Goal: Task Accomplishment & Management: Complete application form

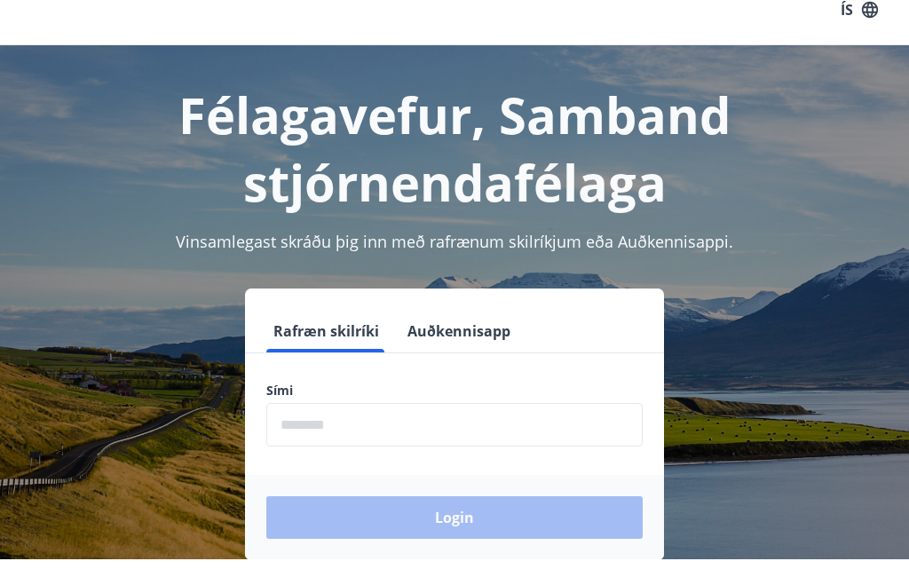
scroll to position [25, 0]
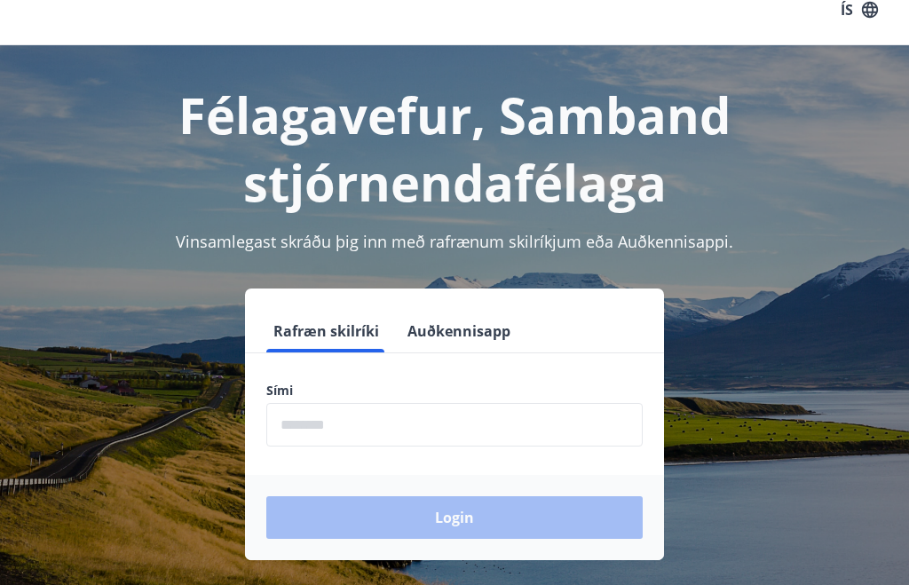
click at [357, 419] on input "phone" at bounding box center [454, 424] width 376 height 43
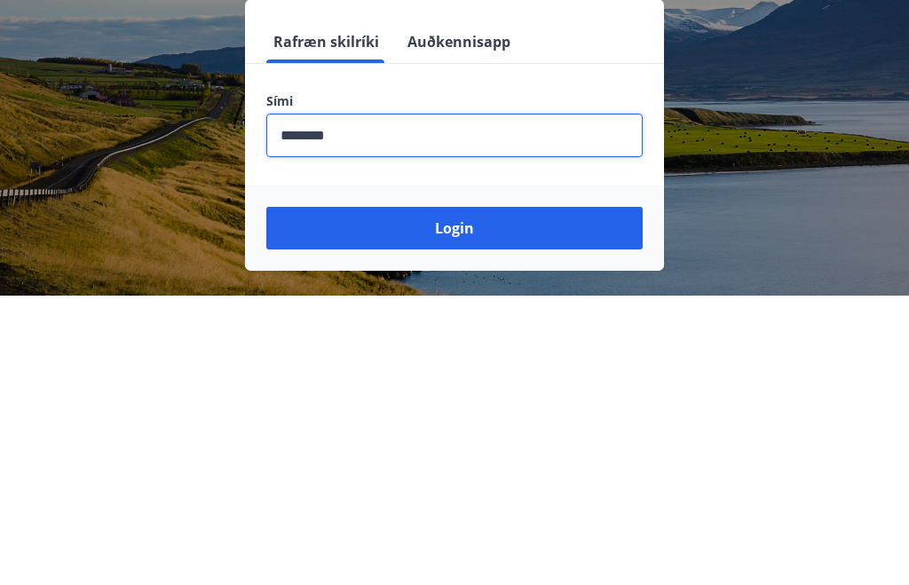
type input "********"
click at [468, 497] on button "Login" at bounding box center [454, 518] width 376 height 43
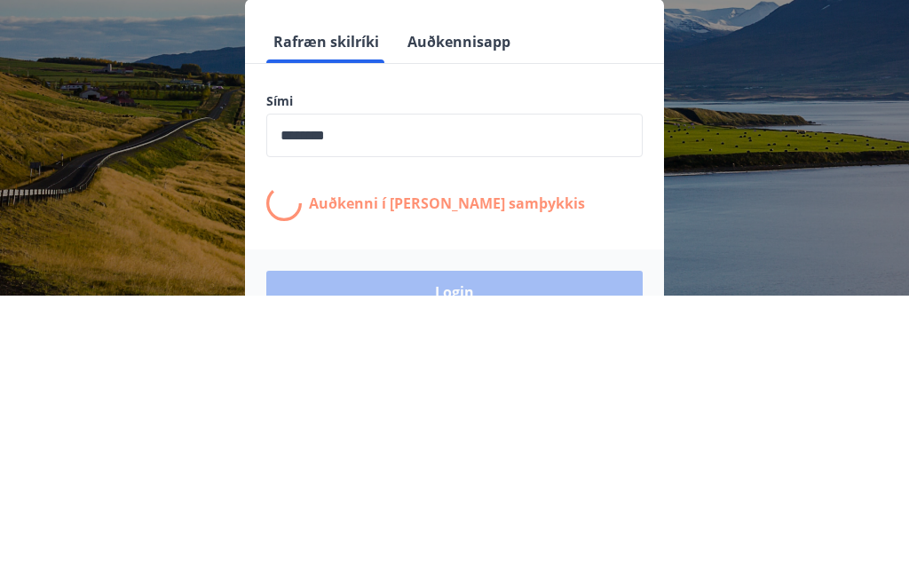
scroll to position [280, 0]
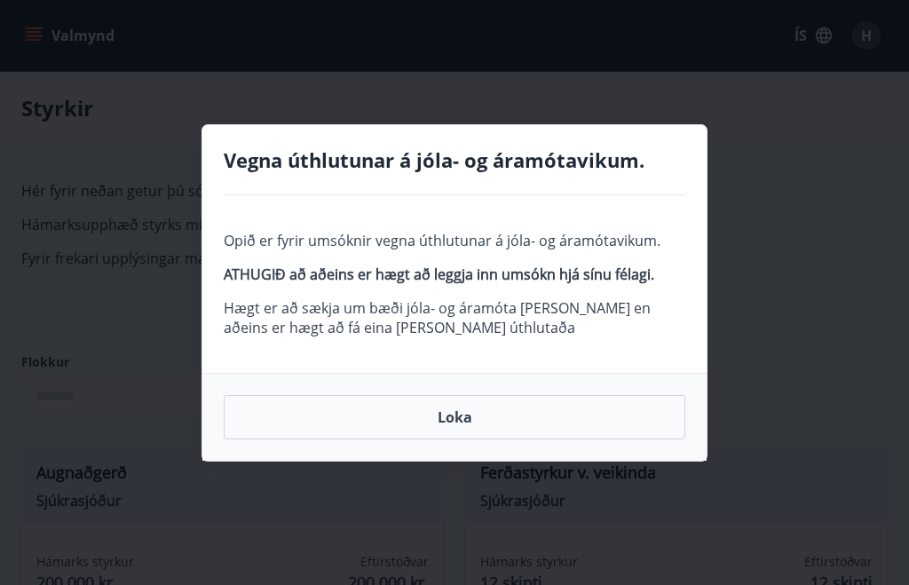
type input "***"
click at [873, 237] on div "Vegna úthlutunar á jóla- og áramótavikum. Opið er fyrir umsóknir vegna úthlutun…" at bounding box center [454, 292] width 909 height 585
click at [463, 430] on button "Loka" at bounding box center [455, 417] width 462 height 44
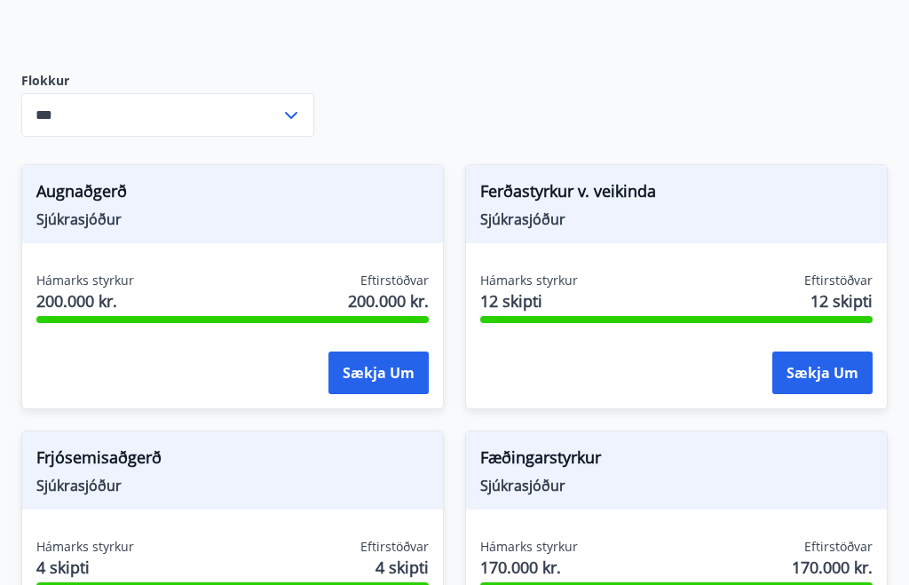
scroll to position [278, 0]
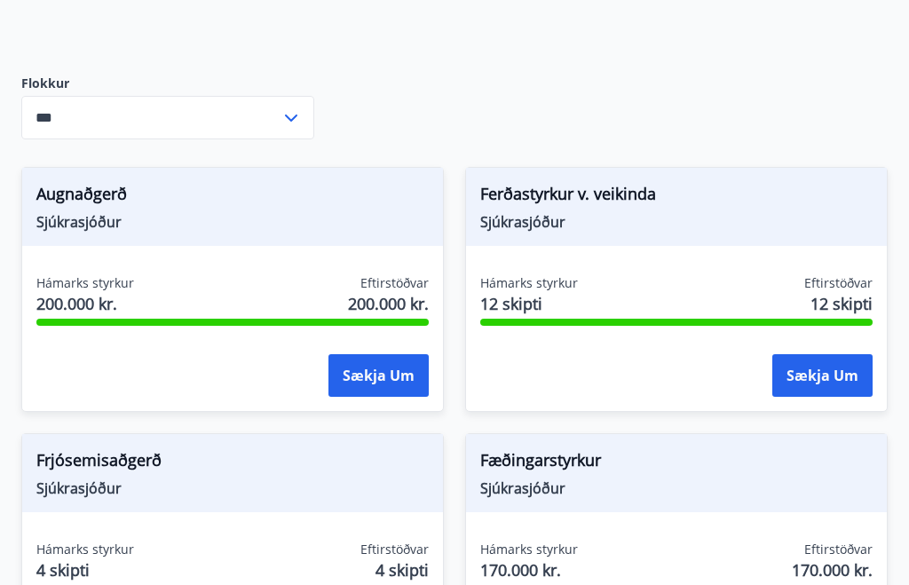
click at [399, 365] on button "Sækja um" at bounding box center [378, 376] width 100 height 43
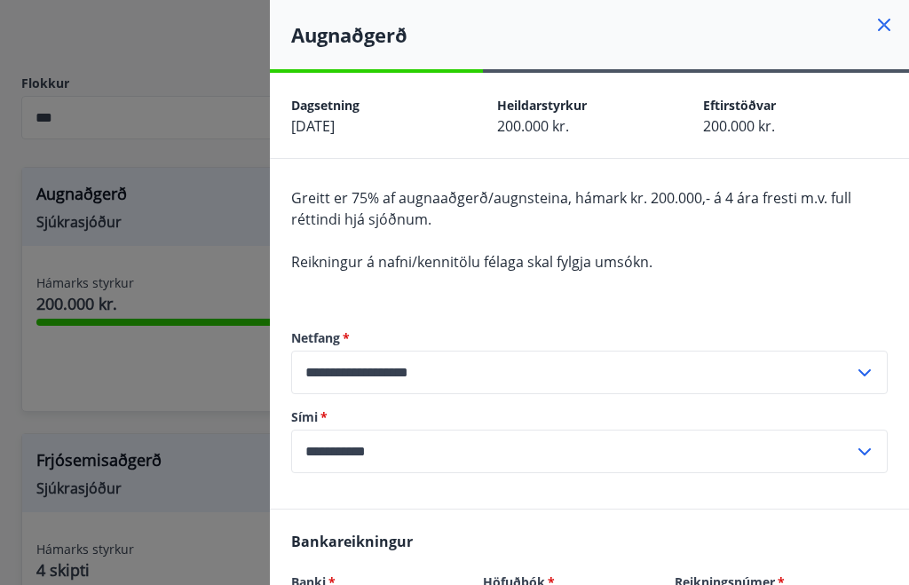
scroll to position [0, 0]
click at [889, 21] on icon at bounding box center [883, 24] width 21 height 21
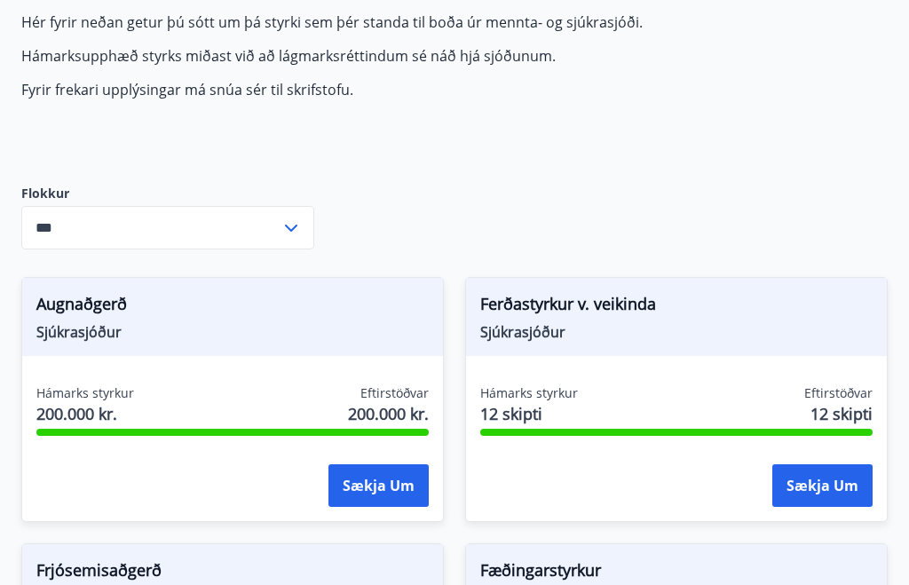
scroll to position [126, 0]
